Goal: Transaction & Acquisition: Book appointment/travel/reservation

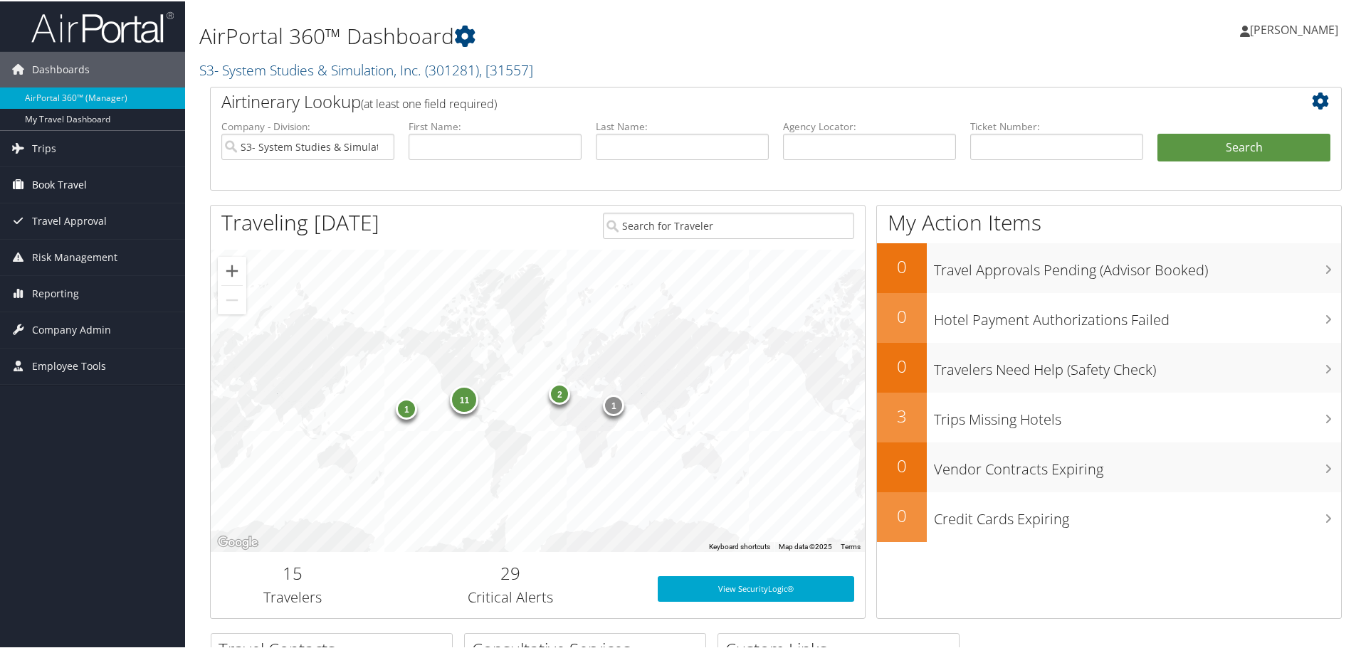
click at [31, 183] on link "Book Travel" at bounding box center [92, 184] width 185 height 36
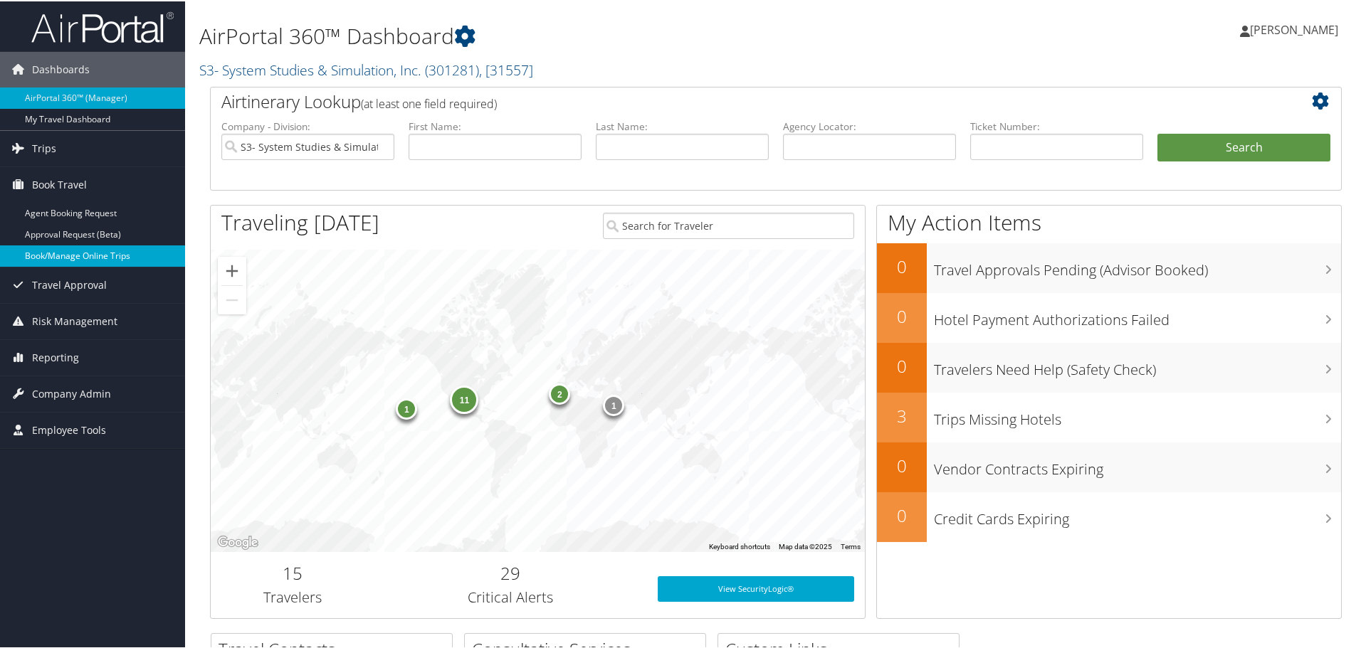
click at [68, 256] on link "Book/Manage Online Trips" at bounding box center [92, 254] width 185 height 21
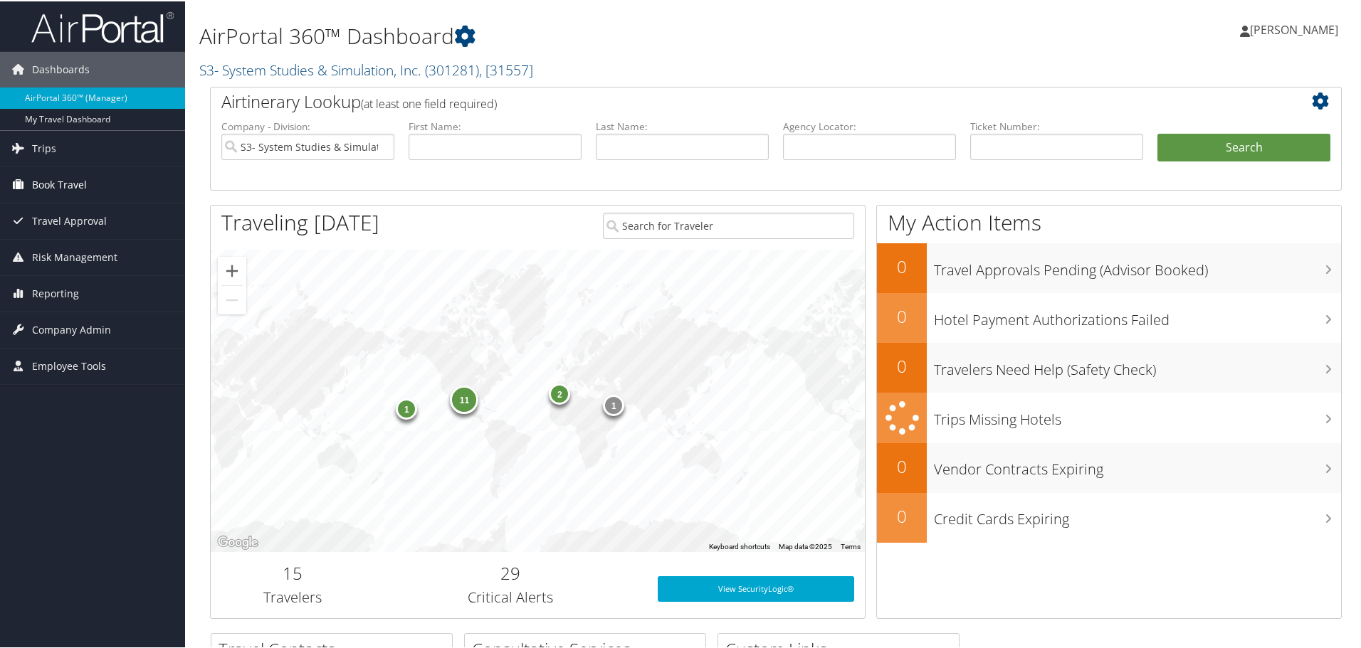
click at [51, 191] on span "Book Travel" at bounding box center [59, 184] width 55 height 36
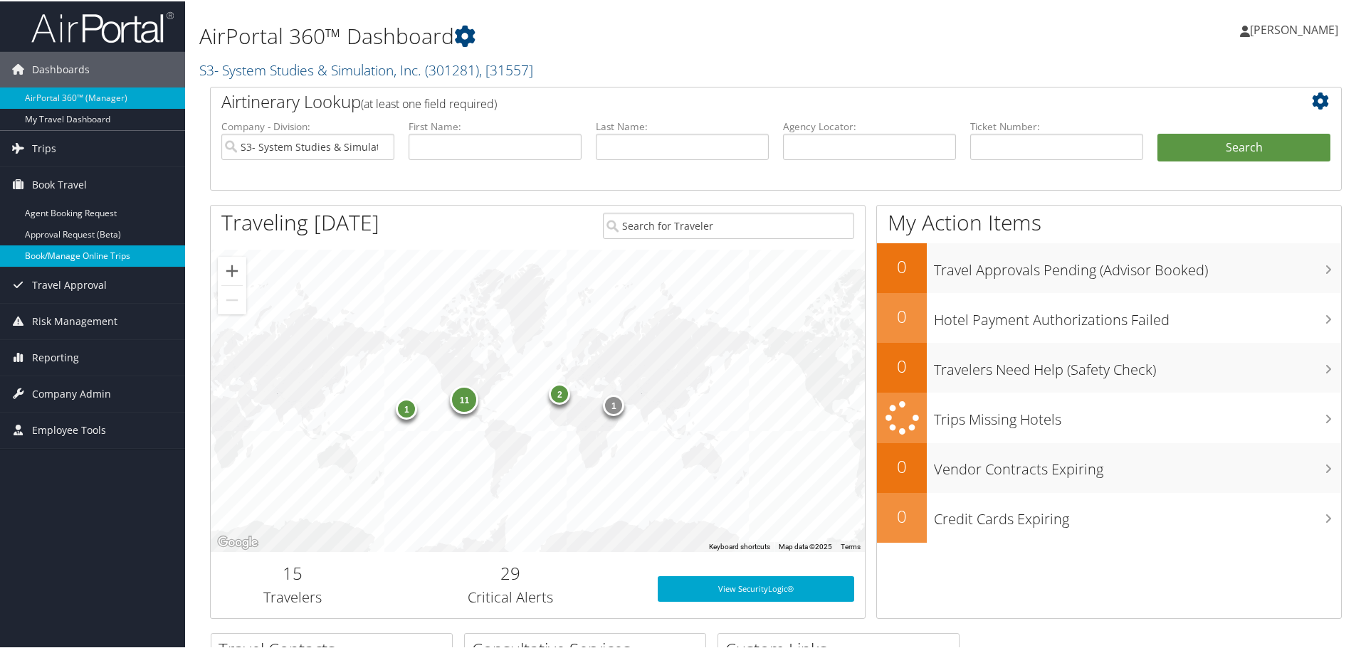
click at [65, 255] on link "Book/Manage Online Trips" at bounding box center [92, 254] width 185 height 21
